Goal: Task Accomplishment & Management: Complete application form

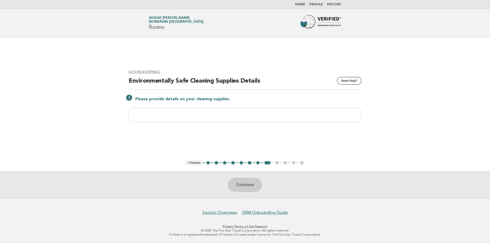
click at [140, 115] on input "text" at bounding box center [245, 115] width 233 height 14
paste input "**********"
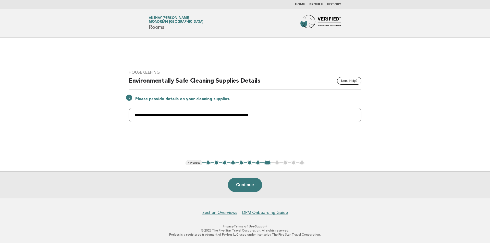
paste input "**********"
click at [357, 117] on input "**********" at bounding box center [245, 115] width 233 height 14
click at [355, 116] on input "**********" at bounding box center [245, 115] width 233 height 14
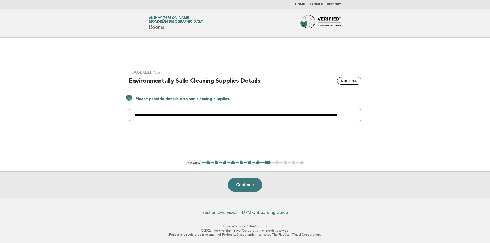
paste input "**********"
click at [322, 115] on input "**********" at bounding box center [245, 115] width 233 height 14
type input "**********"
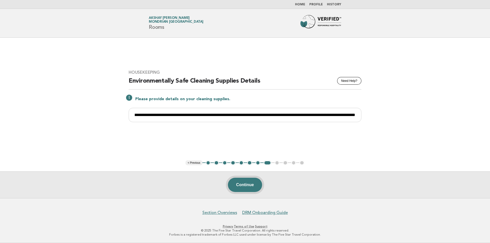
click at [251, 186] on button "Continue" at bounding box center [245, 185] width 34 height 14
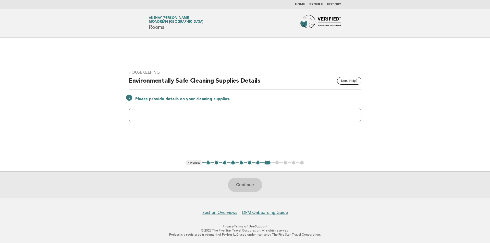
paste input "**********"
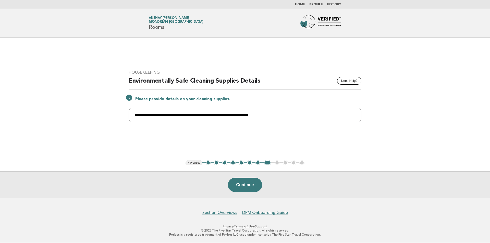
paste input "**********"
click at [351, 115] on input "**********" at bounding box center [245, 115] width 233 height 14
paste input "**********"
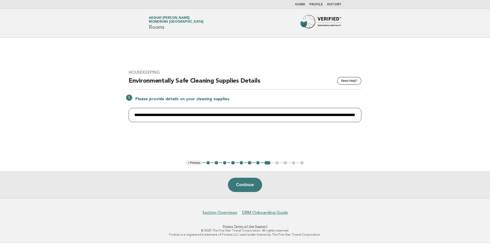
scroll to position [0, 68]
type input "**********"
click at [244, 186] on button "Continue" at bounding box center [245, 185] width 34 height 14
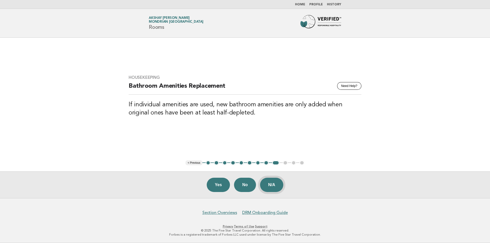
click at [274, 185] on button "N/A" at bounding box center [271, 185] width 23 height 14
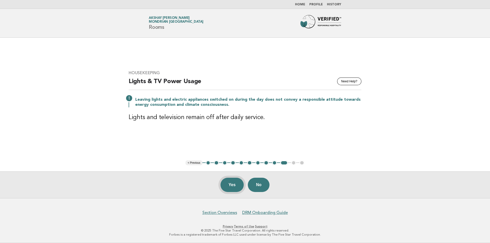
click at [229, 186] on button "Yes" at bounding box center [231, 185] width 23 height 14
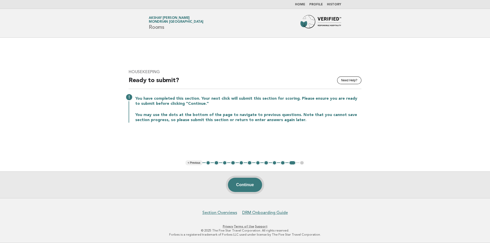
click at [244, 188] on button "Continue" at bounding box center [245, 185] width 34 height 14
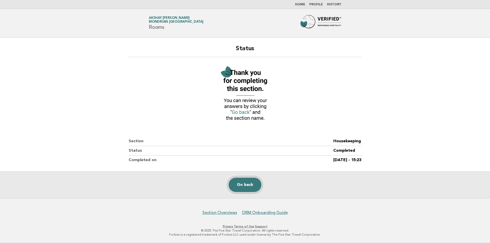
click at [246, 190] on link "Go back" at bounding box center [245, 185] width 33 height 14
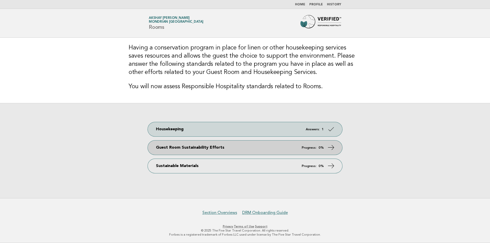
click at [242, 150] on link "Guest Room Sustainability Efforts Progress: 0%" at bounding box center [245, 148] width 194 height 14
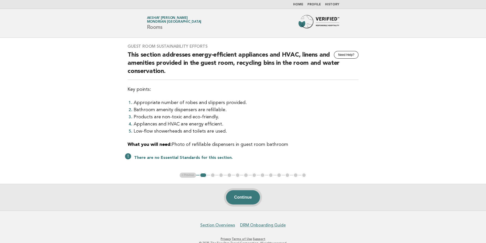
click at [242, 197] on button "Continue" at bounding box center [243, 197] width 34 height 14
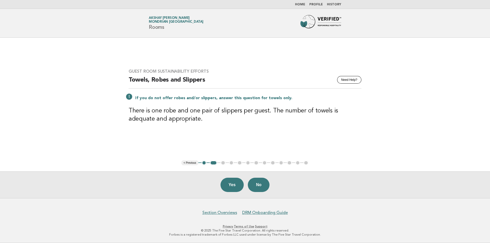
click at [203, 162] on button "1" at bounding box center [203, 162] width 5 height 5
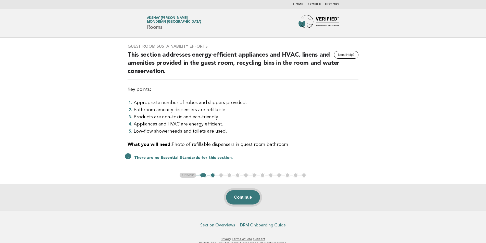
click at [237, 196] on button "Continue" at bounding box center [243, 197] width 34 height 14
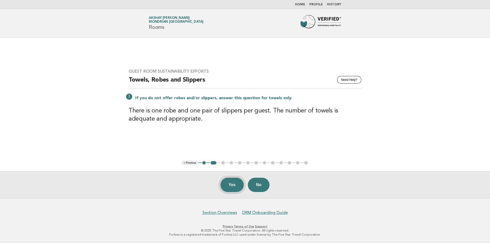
click at [229, 185] on button "Yes" at bounding box center [231, 185] width 23 height 14
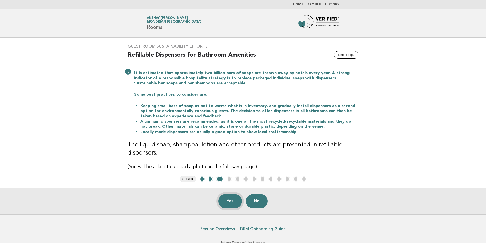
click at [233, 201] on button "Yes" at bounding box center [229, 201] width 23 height 14
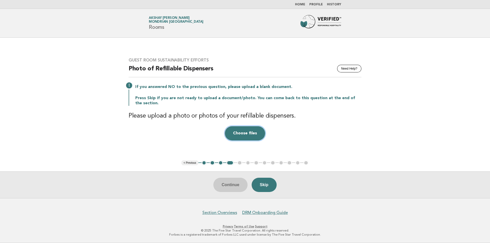
click at [229, 133] on button "Choose files" at bounding box center [245, 133] width 40 height 14
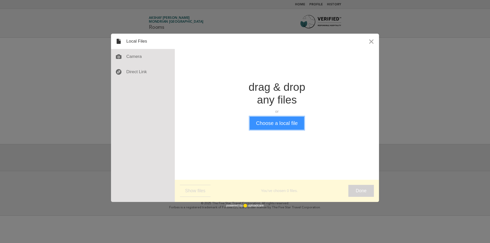
click at [283, 122] on button "Choose a local file" at bounding box center [276, 123] width 54 height 13
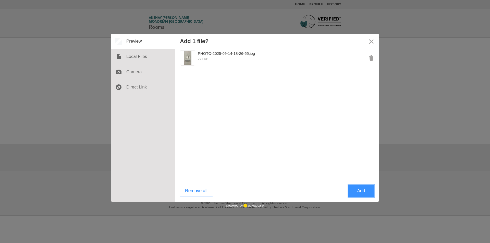
click at [362, 194] on button "Add" at bounding box center [361, 191] width 26 height 12
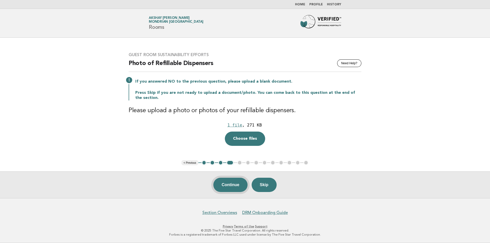
click at [220, 186] on button "Continue" at bounding box center [230, 185] width 34 height 14
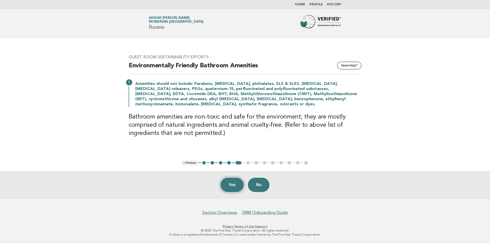
click at [230, 185] on button "Yes" at bounding box center [231, 185] width 23 height 14
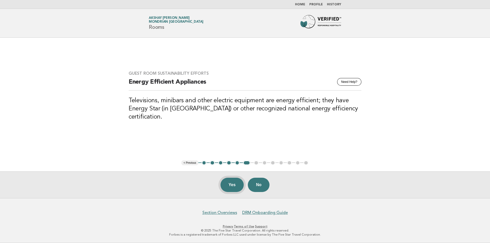
click at [233, 184] on button "Yes" at bounding box center [231, 185] width 23 height 14
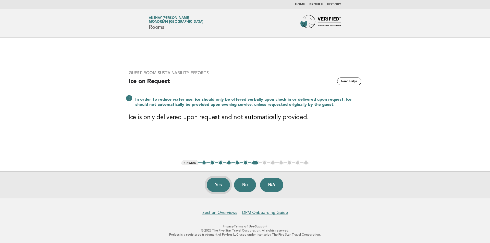
click at [215, 186] on button "Yes" at bounding box center [218, 185] width 23 height 14
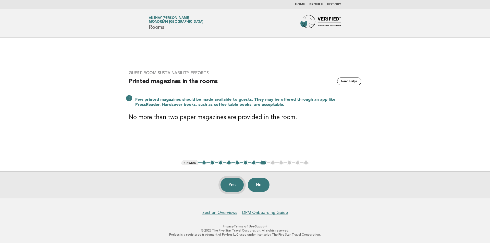
click at [231, 185] on button "Yes" at bounding box center [231, 185] width 23 height 14
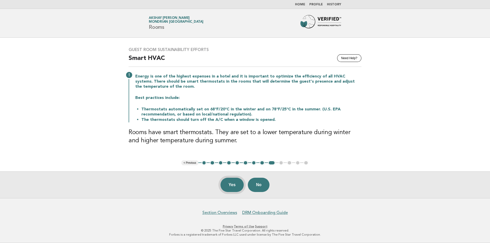
click at [231, 186] on button "Yes" at bounding box center [231, 185] width 23 height 14
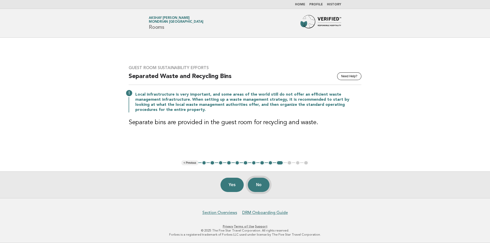
click at [255, 184] on button "No" at bounding box center [259, 185] width 22 height 14
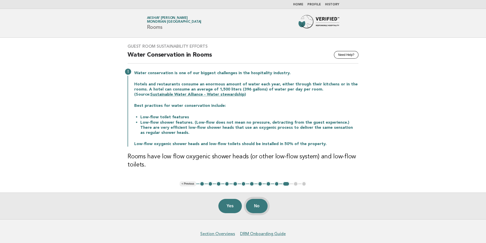
click at [252, 207] on button "No" at bounding box center [257, 206] width 22 height 14
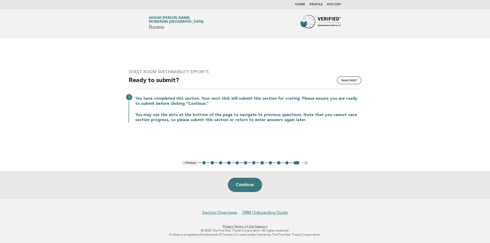
click at [286, 163] on button "11" at bounding box center [286, 162] width 5 height 5
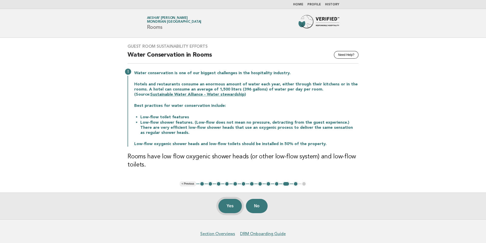
click at [231, 206] on button "Yes" at bounding box center [229, 206] width 23 height 14
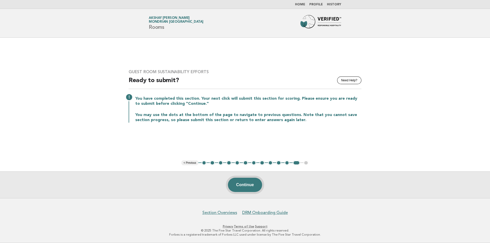
click at [246, 187] on button "Continue" at bounding box center [245, 185] width 34 height 14
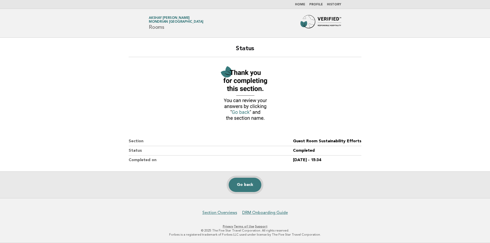
click at [240, 188] on link "Go back" at bounding box center [245, 185] width 33 height 14
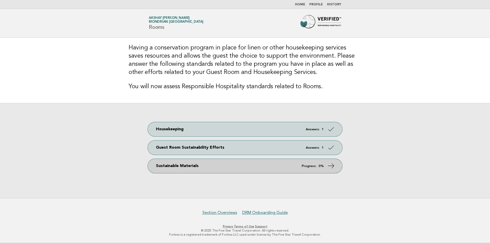
click at [316, 166] on em "Progress:" at bounding box center [308, 166] width 15 height 3
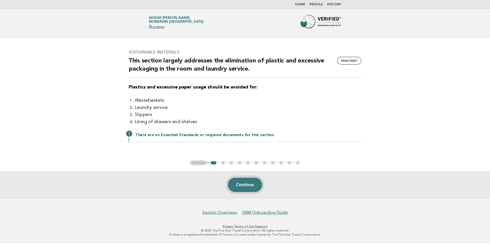
click at [247, 188] on button "Continue" at bounding box center [245, 185] width 34 height 14
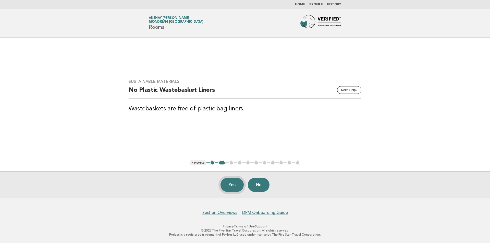
click at [227, 185] on button "Yes" at bounding box center [231, 185] width 23 height 14
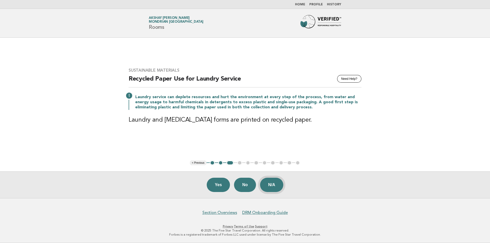
click at [268, 185] on button "N/A" at bounding box center [271, 185] width 23 height 14
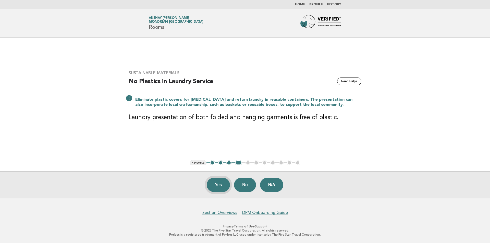
click at [219, 185] on button "Yes" at bounding box center [218, 185] width 23 height 14
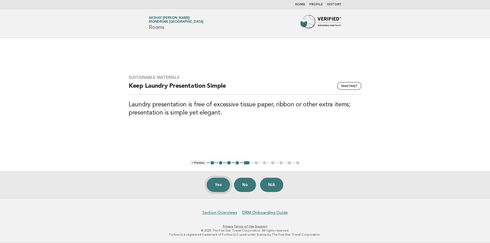
click at [216, 184] on button "Yes" at bounding box center [218, 185] width 23 height 14
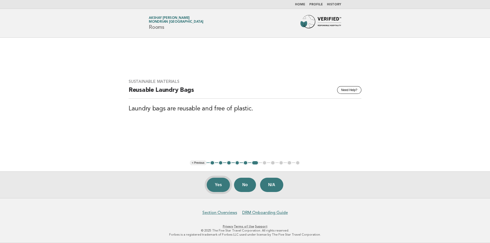
click at [218, 188] on button "Yes" at bounding box center [218, 185] width 23 height 14
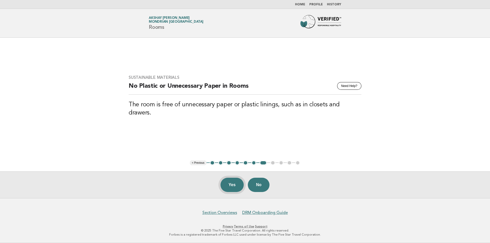
click at [230, 187] on button "Yes" at bounding box center [231, 185] width 23 height 14
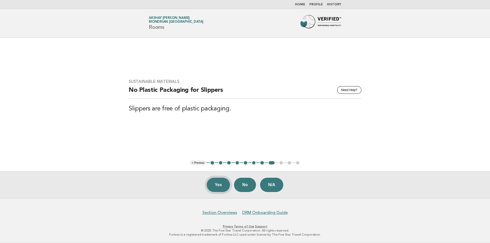
click at [218, 185] on button "Yes" at bounding box center [218, 185] width 23 height 14
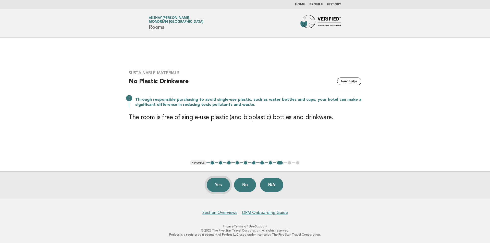
click at [211, 190] on button "Yes" at bounding box center [218, 185] width 23 height 14
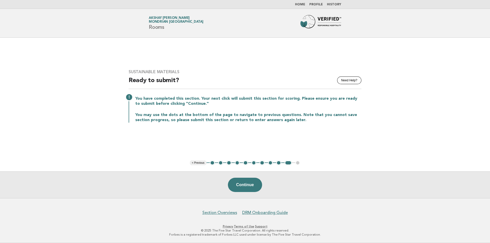
click at [278, 162] on button "9" at bounding box center [278, 162] width 5 height 5
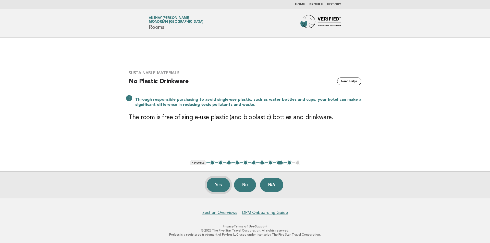
click at [213, 189] on button "Yes" at bounding box center [218, 185] width 23 height 14
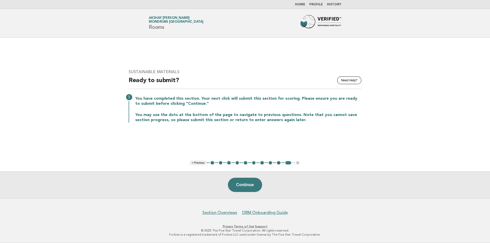
click at [279, 162] on button "9" at bounding box center [278, 162] width 5 height 5
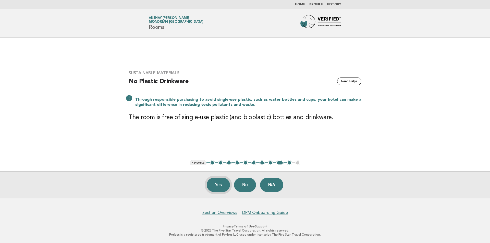
click at [215, 189] on button "Yes" at bounding box center [218, 185] width 23 height 14
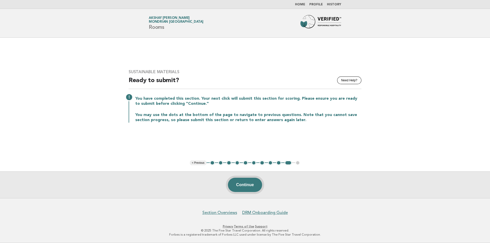
click at [248, 182] on button "Continue" at bounding box center [245, 185] width 34 height 14
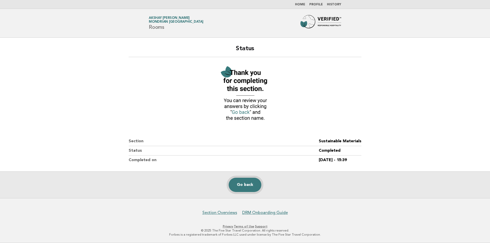
click at [241, 185] on link "Go back" at bounding box center [245, 185] width 33 height 14
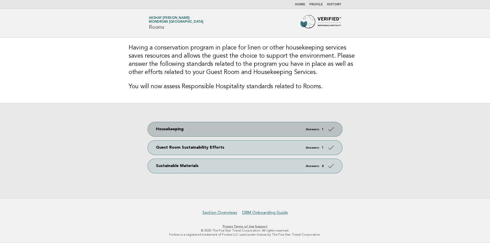
click at [289, 127] on link "Housekeeping Answers: 1" at bounding box center [245, 129] width 194 height 14
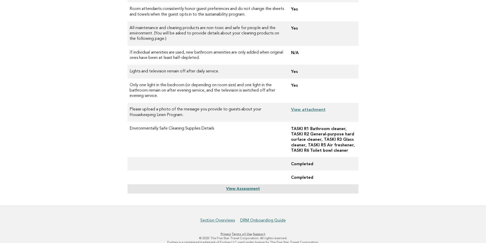
scroll to position [148, 0]
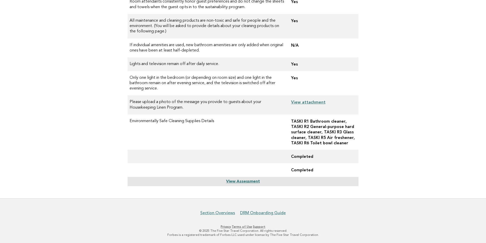
click at [238, 182] on link "View Assessment" at bounding box center [243, 182] width 34 height 4
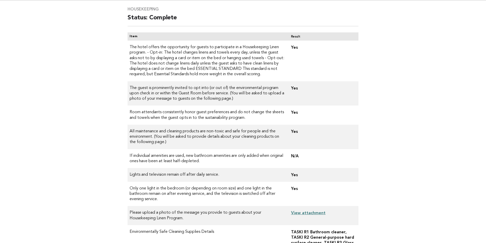
scroll to position [0, 0]
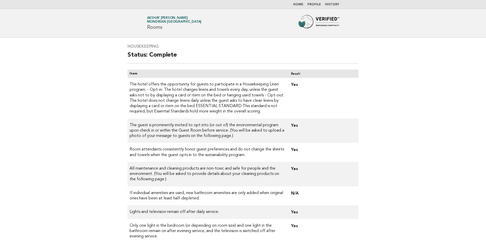
click at [158, 21] on span "Mondrian [GEOGRAPHIC_DATA]" at bounding box center [174, 21] width 55 height 3
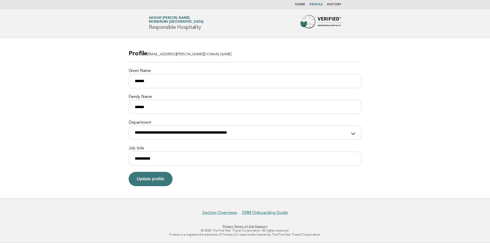
click at [302, 5] on link "Home" at bounding box center [300, 4] width 10 height 3
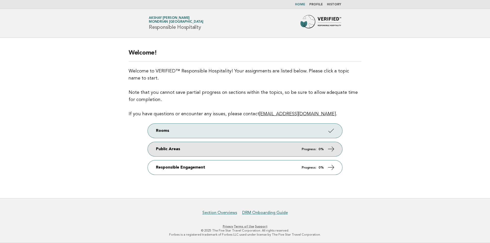
click at [222, 155] on link "Public Areas Progress: 0%" at bounding box center [245, 149] width 194 height 14
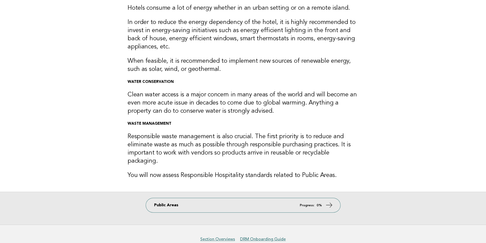
scroll to position [69, 0]
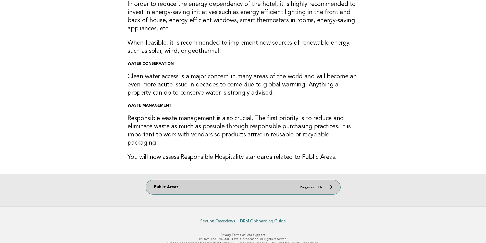
click at [328, 183] on icon at bounding box center [328, 186] width 7 height 7
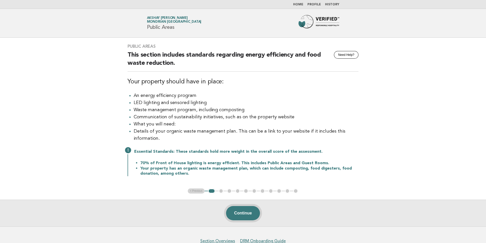
click at [240, 219] on button "Continue" at bounding box center [243, 213] width 34 height 14
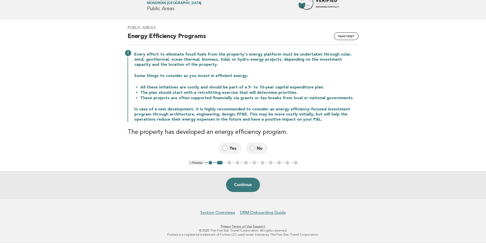
scroll to position [18, 0]
click at [245, 186] on button "Continue" at bounding box center [243, 185] width 34 height 14
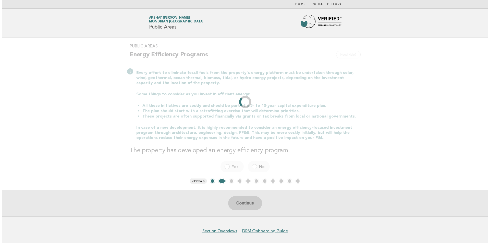
scroll to position [0, 0]
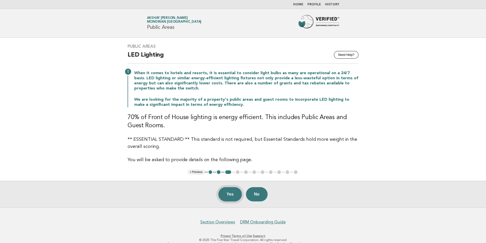
click at [230, 196] on button "Yes" at bounding box center [229, 194] width 23 height 14
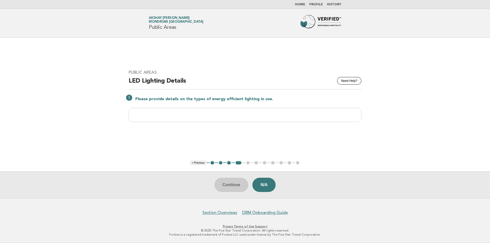
click at [229, 185] on div "Continue N/A" at bounding box center [245, 184] width 490 height 27
click at [190, 115] on input "text" at bounding box center [245, 115] width 233 height 14
type input "*"
click at [234, 185] on button "Continue" at bounding box center [231, 185] width 34 height 14
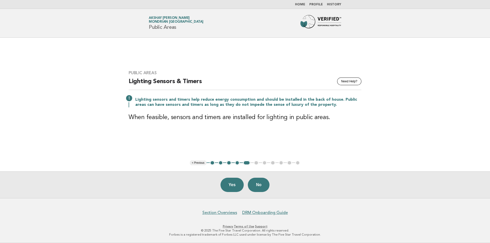
click at [255, 163] on ul "< Previous 1 2 3 4 5 6 7 8 9 10 11" at bounding box center [245, 162] width 110 height 5
click at [256, 163] on ul "< Previous 1 2 3 4 5 6 7 8 9 10 11" at bounding box center [245, 162] width 110 height 5
click at [303, 3] on link "Home" at bounding box center [300, 4] width 10 height 3
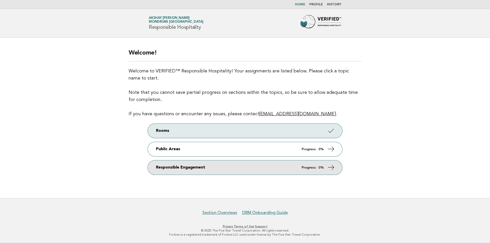
click at [275, 172] on link "Responsible Engagement Progress: 0%" at bounding box center [245, 167] width 194 height 14
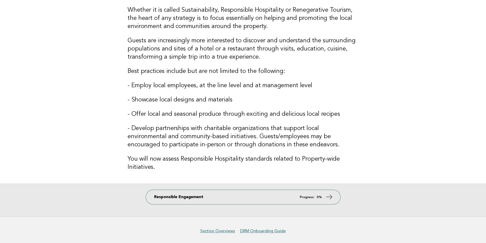
scroll to position [51, 0]
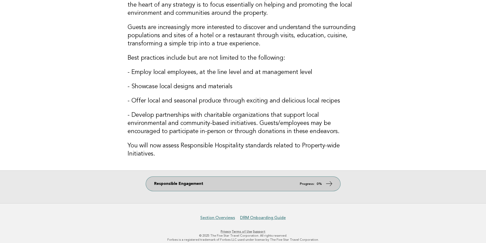
click at [326, 185] on icon at bounding box center [328, 183] width 7 height 7
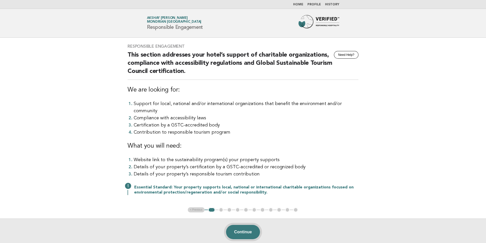
click at [234, 225] on button "Continue" at bounding box center [243, 232] width 34 height 14
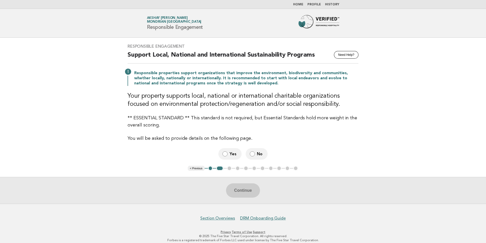
click at [301, 5] on link "Home" at bounding box center [298, 4] width 10 height 3
